Goal: Task Accomplishment & Management: Use online tool/utility

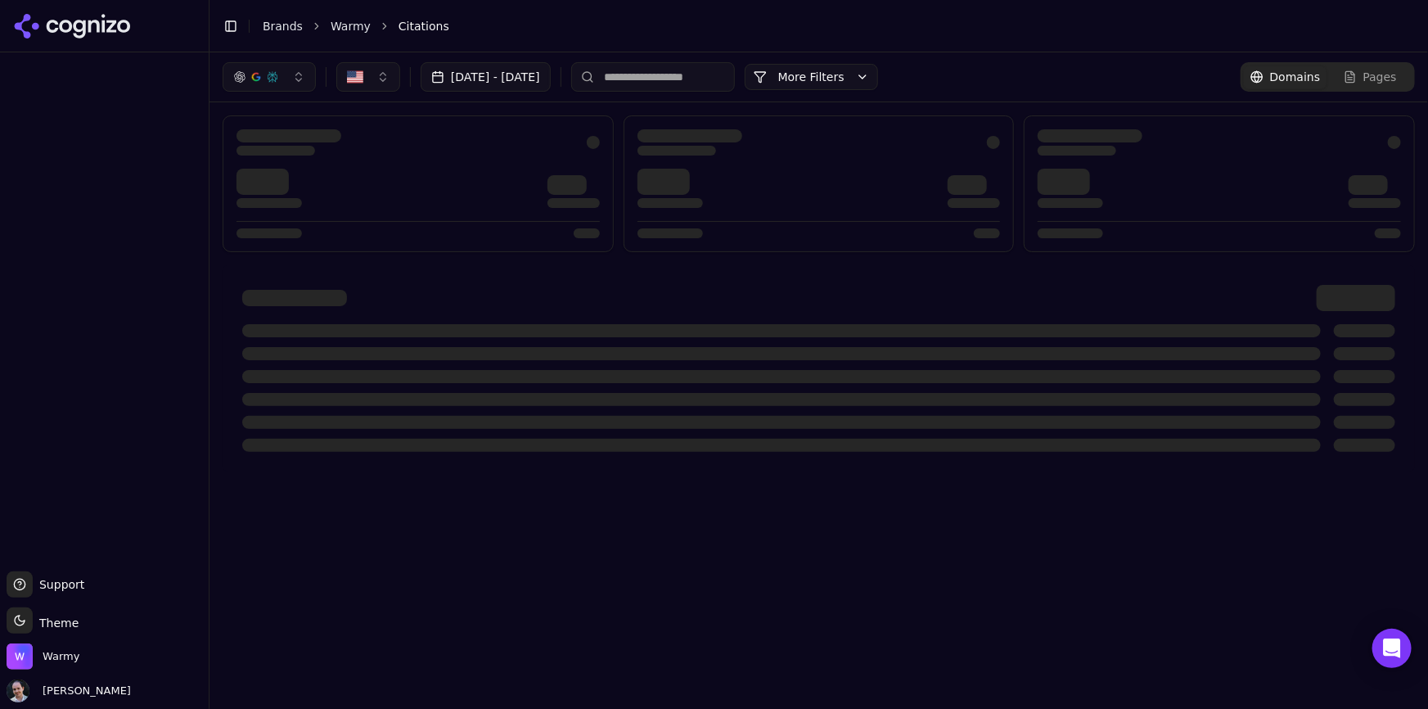
click at [280, 29] on link "Brands" at bounding box center [283, 26] width 40 height 13
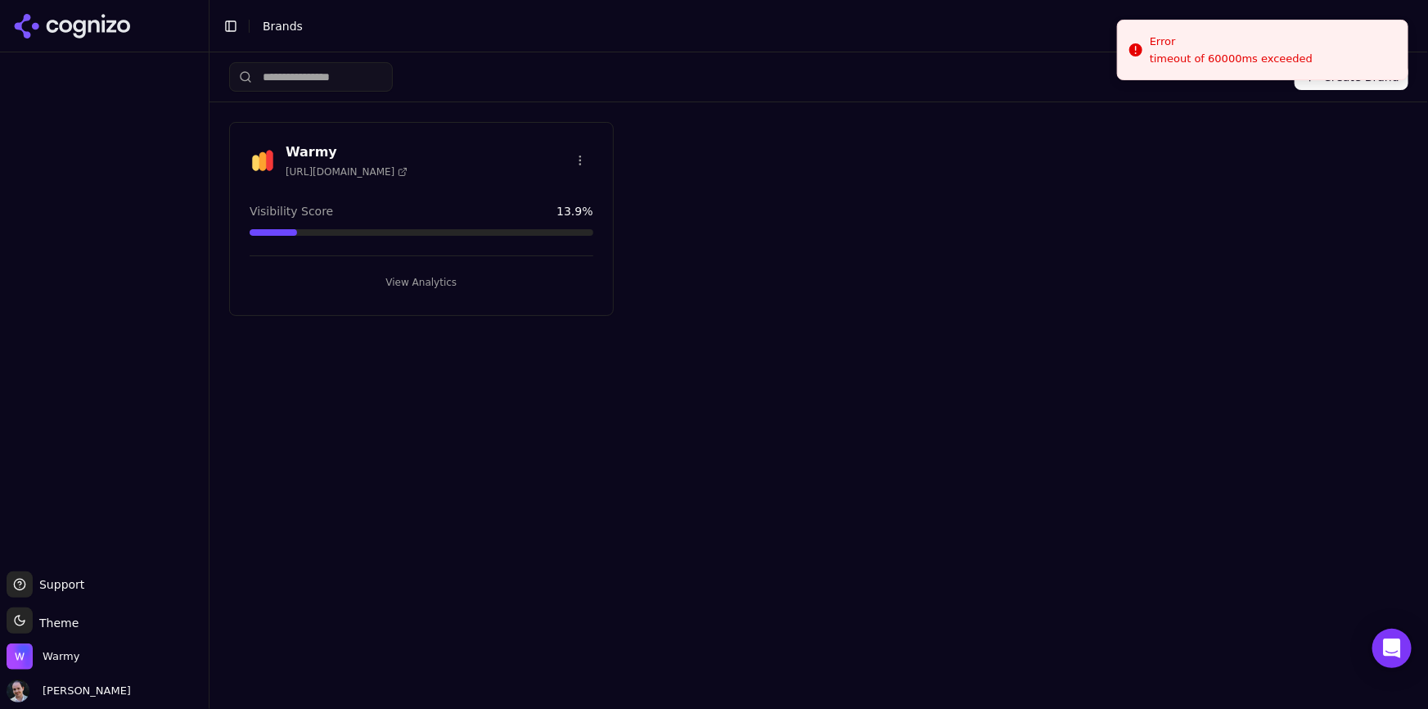
click at [427, 281] on button "View Analytics" at bounding box center [422, 282] width 344 height 26
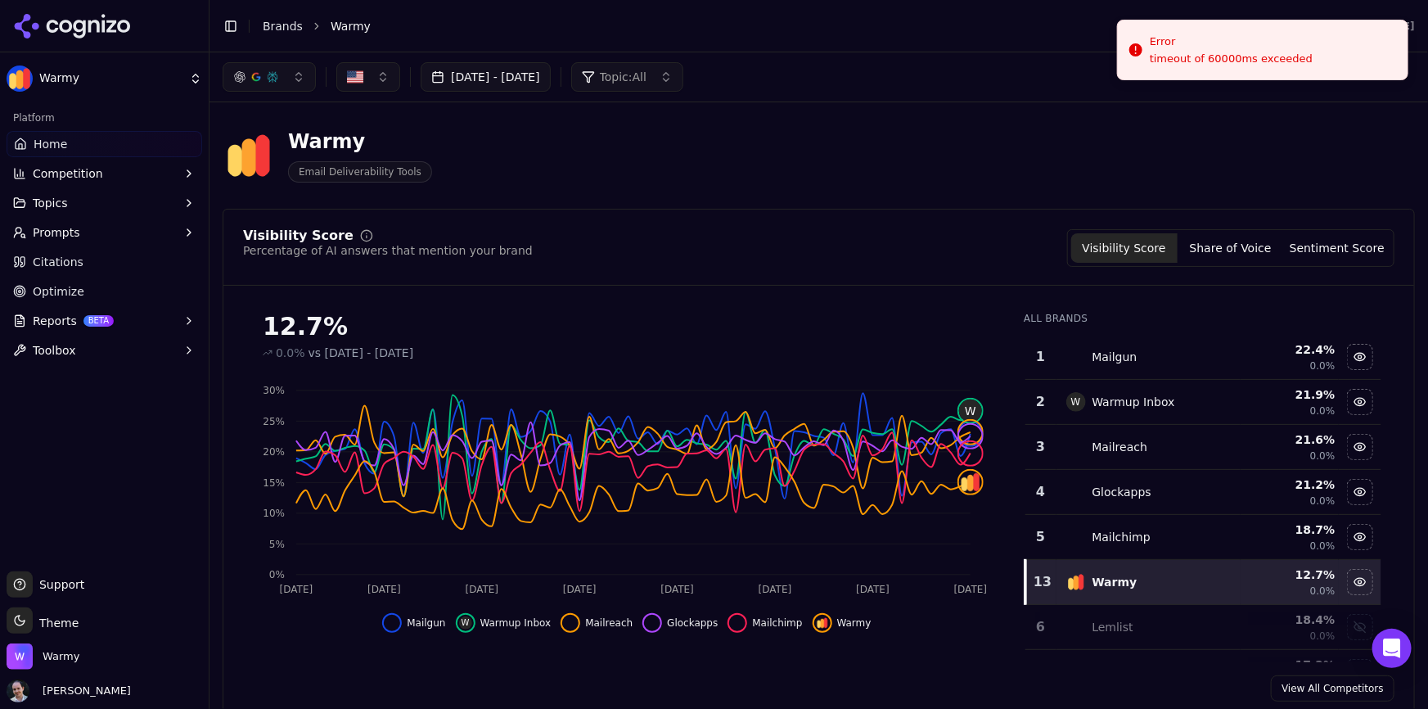
click at [120, 237] on button "Prompts" at bounding box center [105, 232] width 196 height 26
click at [120, 254] on span "Active" at bounding box center [105, 258] width 142 height 16
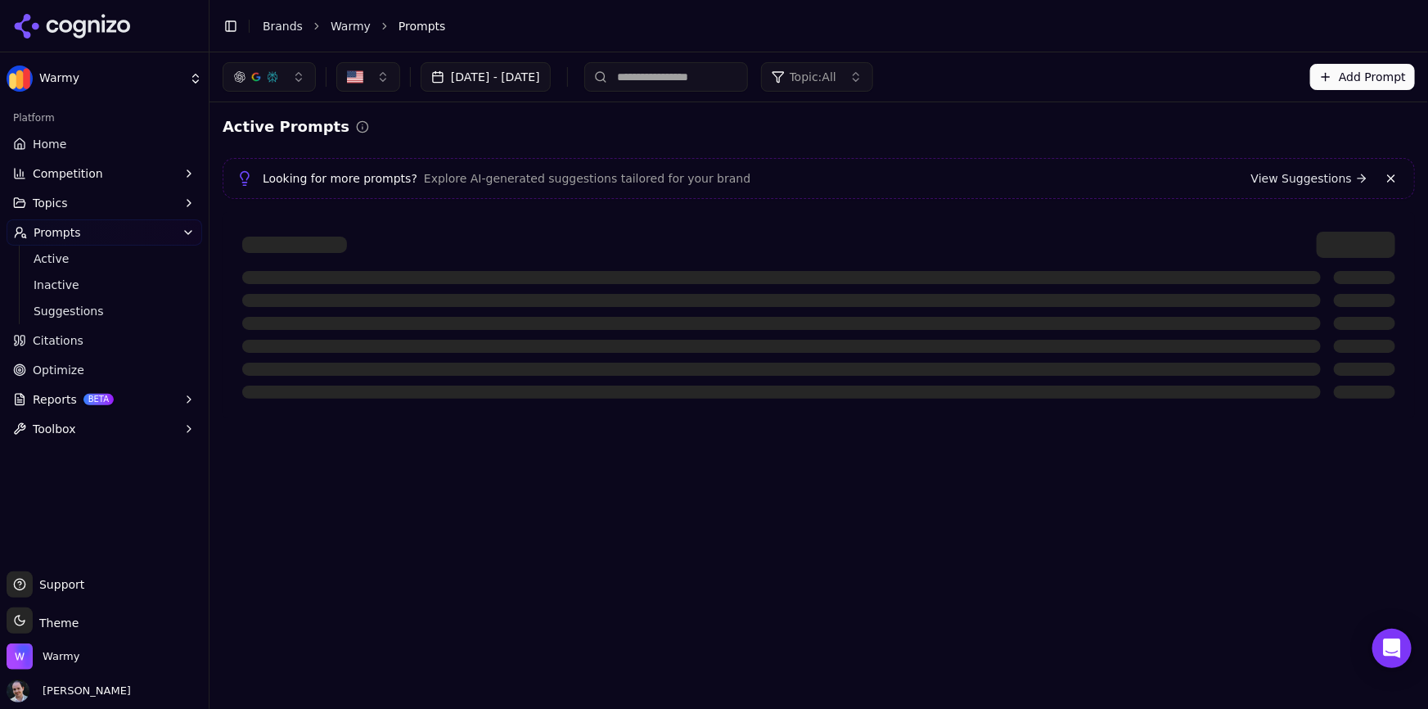
click at [1389, 176] on button at bounding box center [1391, 179] width 20 height 20
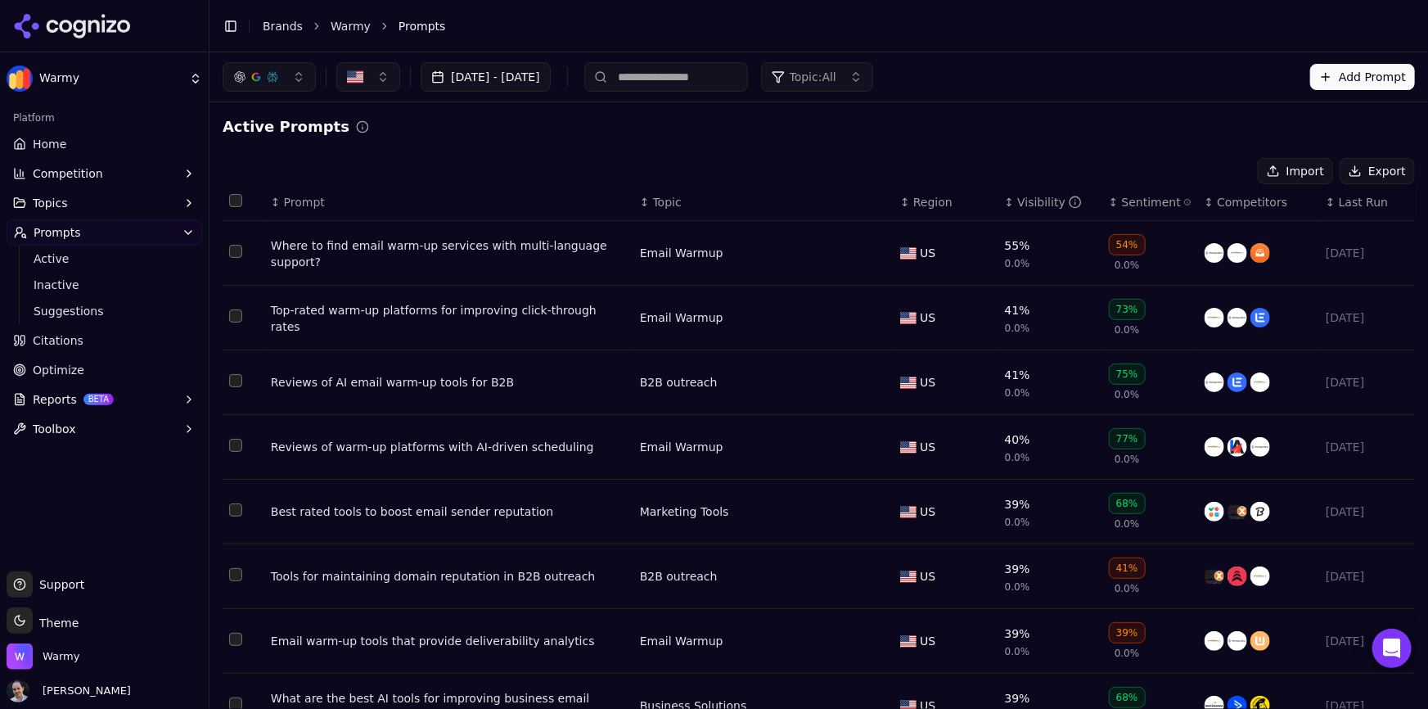
click at [232, 202] on button "Select all rows" at bounding box center [235, 200] width 13 height 13
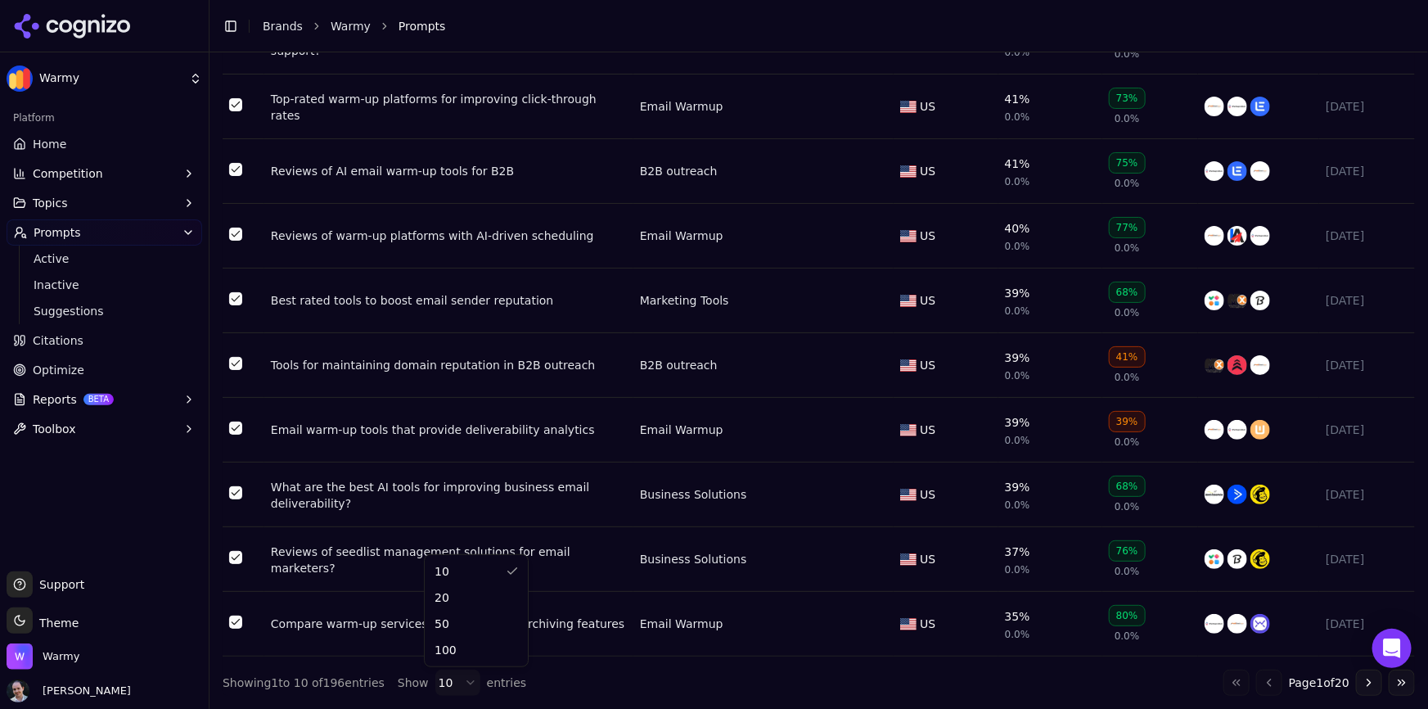
click at [434, 677] on html "Warmy Platform Home Competition Topics Prompts Active Inactive Suggestions Cita…" at bounding box center [714, 354] width 1428 height 709
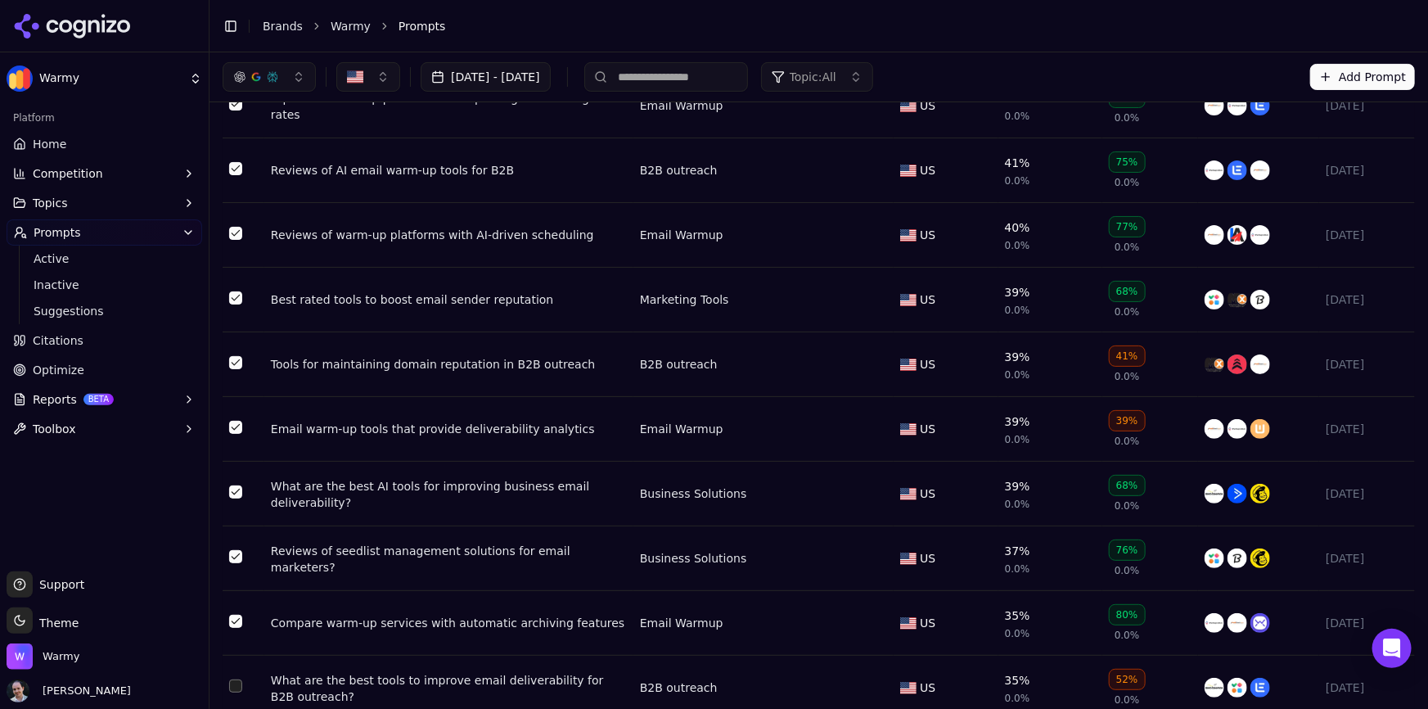
scroll to position [0, 0]
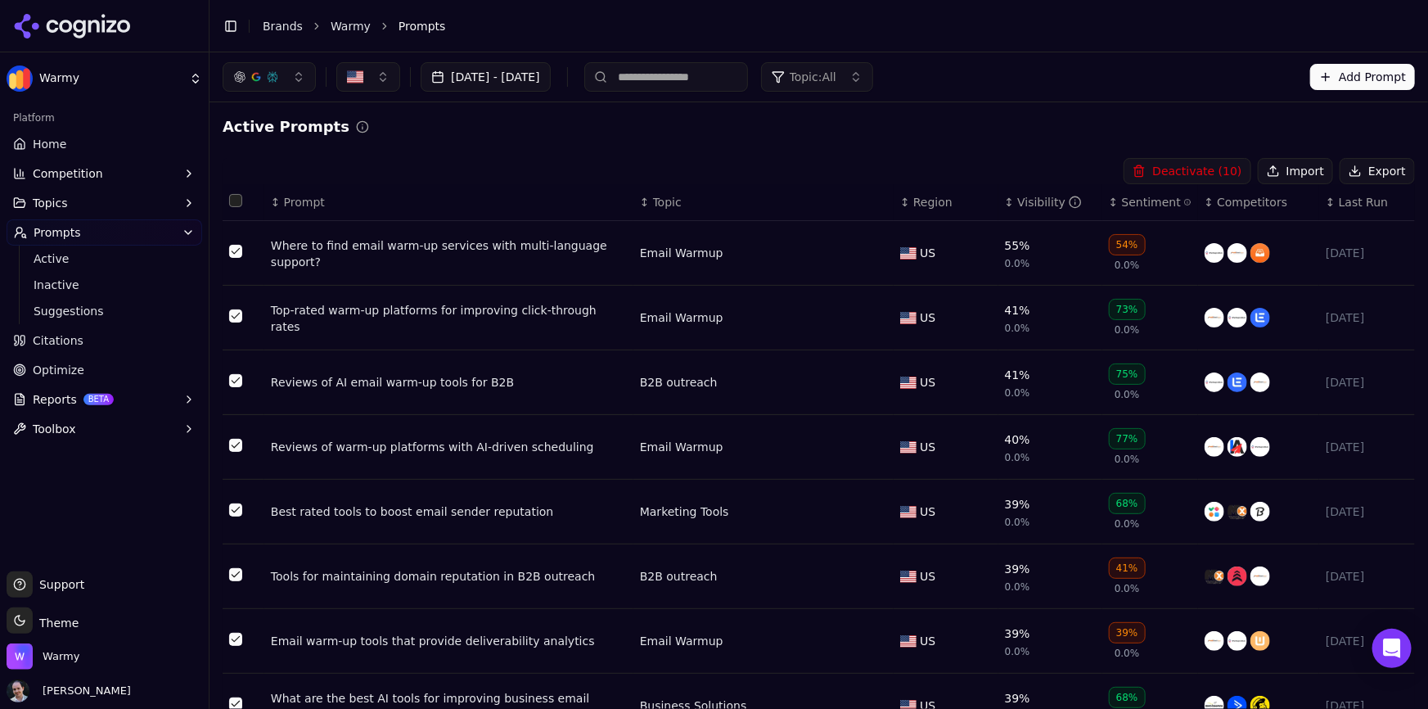
click at [236, 204] on button "Select all rows" at bounding box center [235, 200] width 13 height 13
click at [1366, 168] on button "Export" at bounding box center [1376, 171] width 75 height 26
click at [117, 196] on button "Topics" at bounding box center [105, 203] width 196 height 26
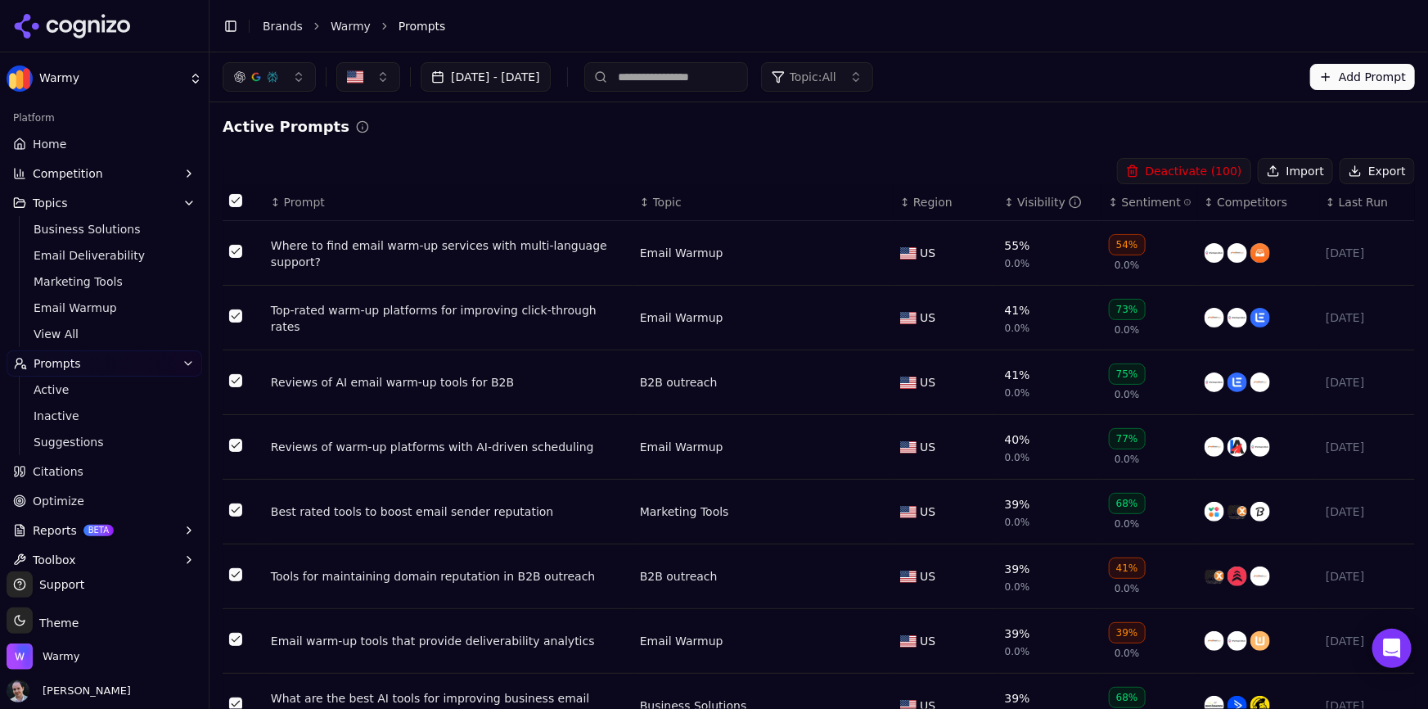
click at [144, 153] on link "Home" at bounding box center [105, 144] width 196 height 26
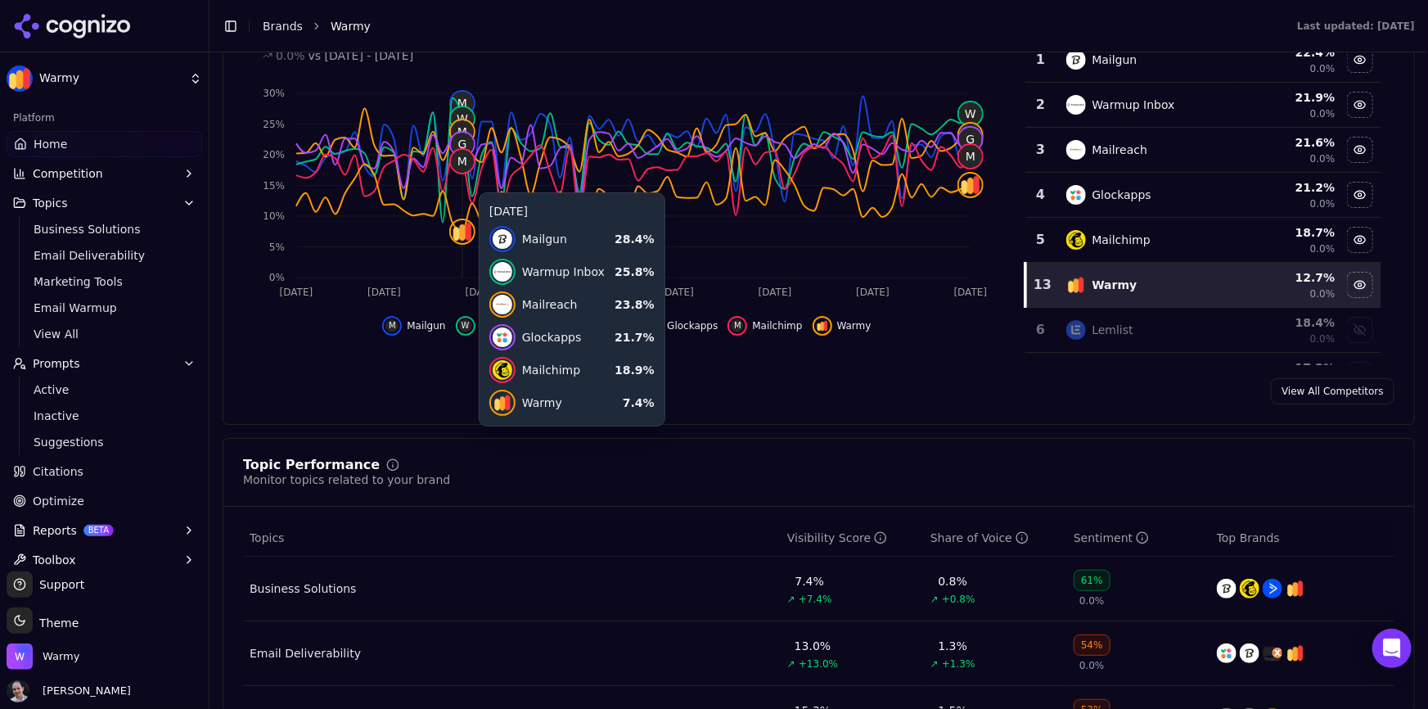
scroll to position [595, 0]
